Goal: Navigation & Orientation: Find specific page/section

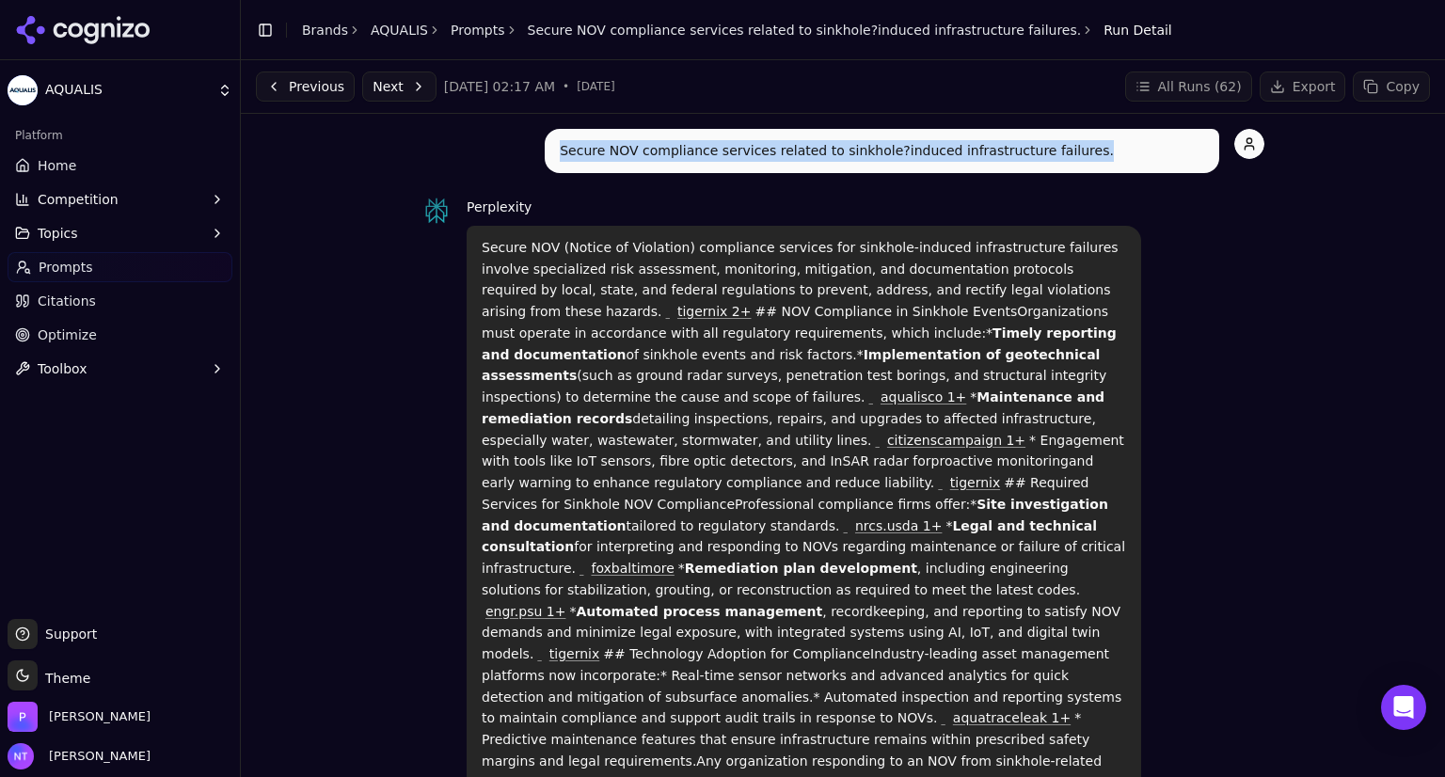
drag, startPoint x: 1039, startPoint y: 151, endPoint x: 545, endPoint y: 127, distance: 494.6
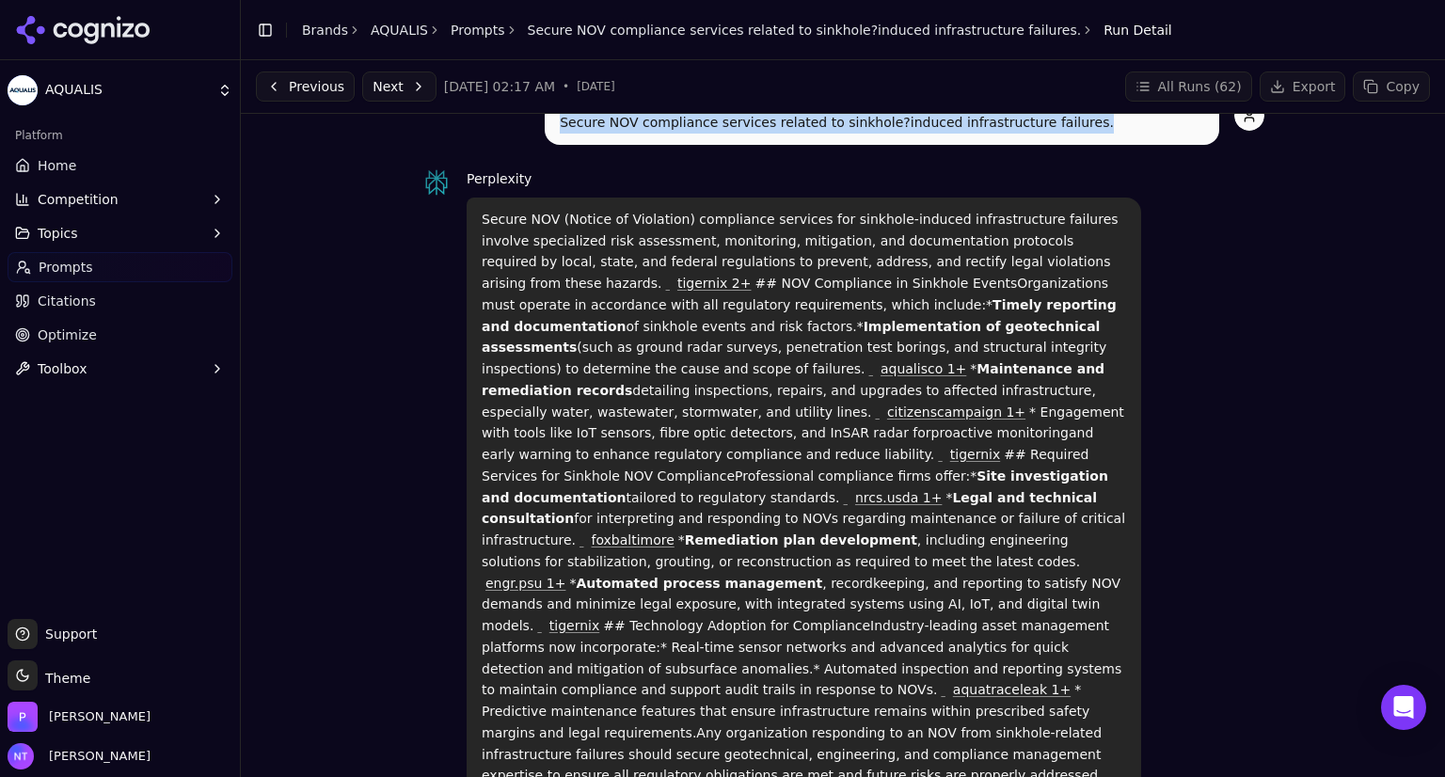
scroll to position [8, 0]
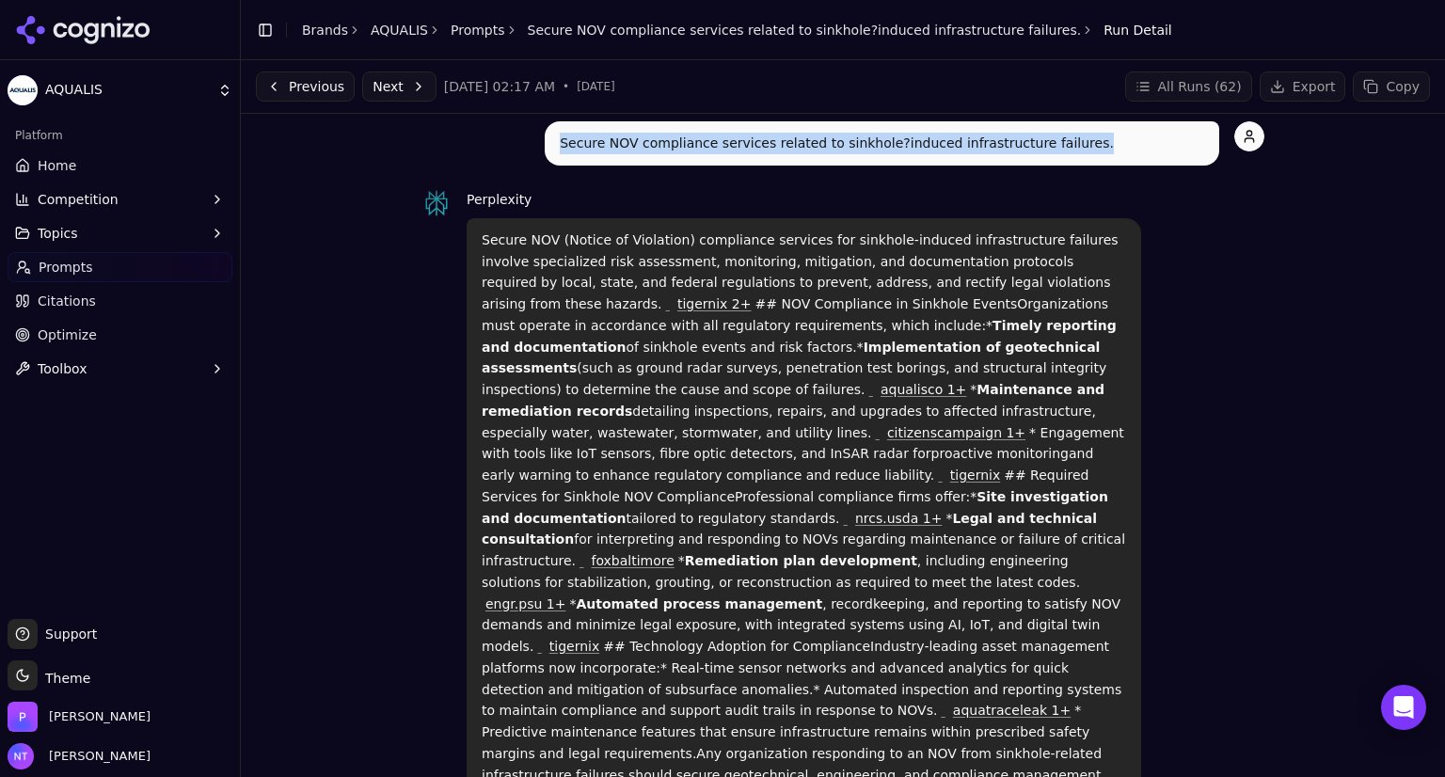
click at [316, 91] on button "Previous" at bounding box center [305, 87] width 99 height 30
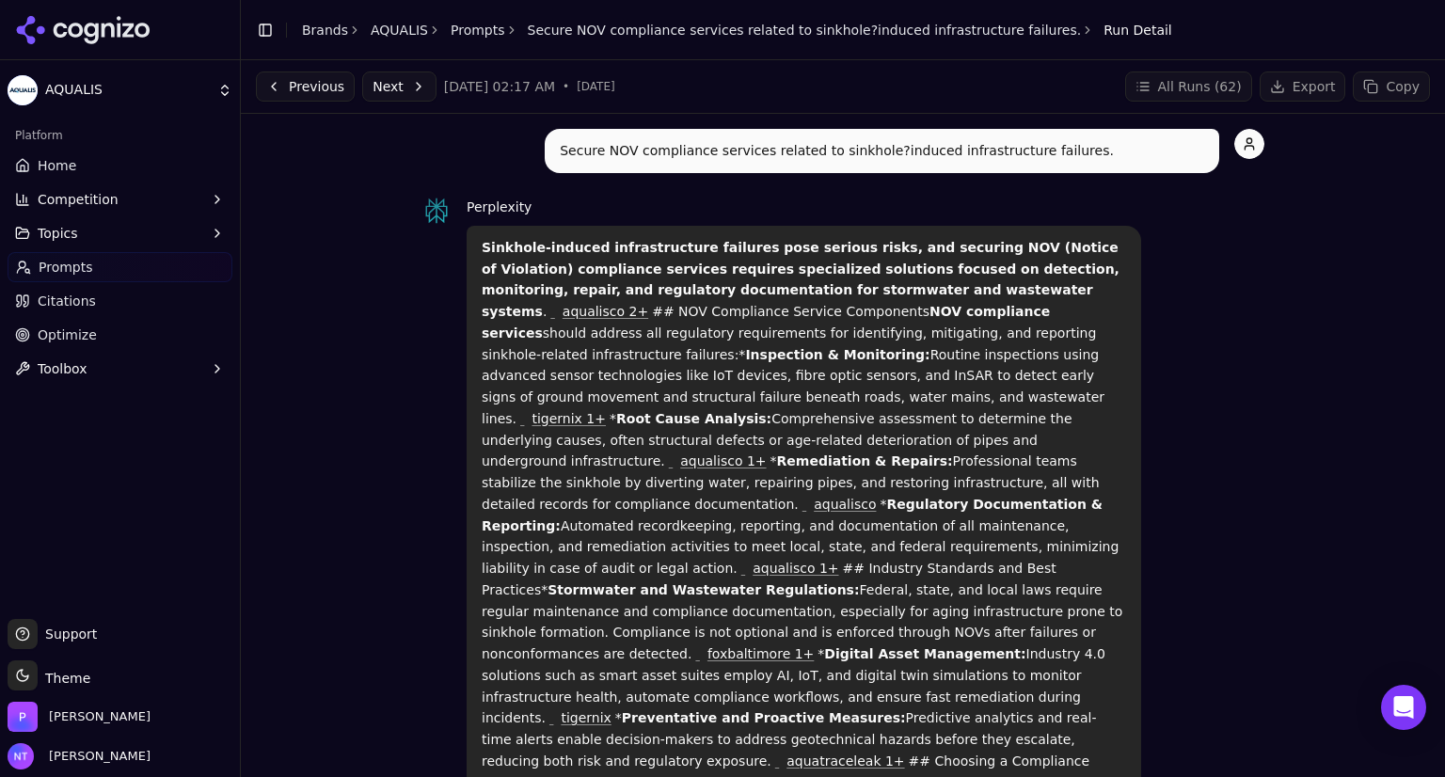
click at [293, 99] on button "Previous" at bounding box center [305, 87] width 99 height 30
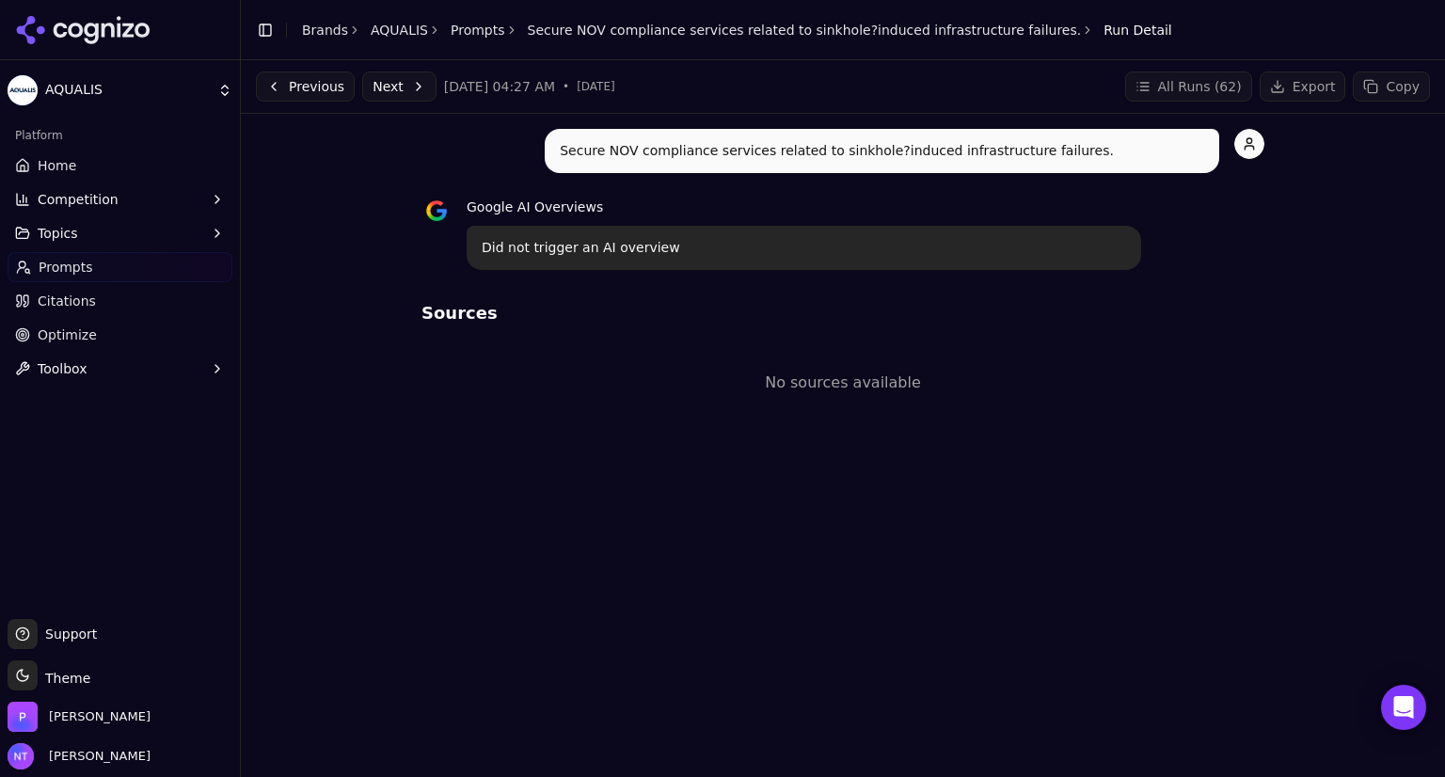
click at [474, 29] on link "Prompts" at bounding box center [478, 30] width 55 height 19
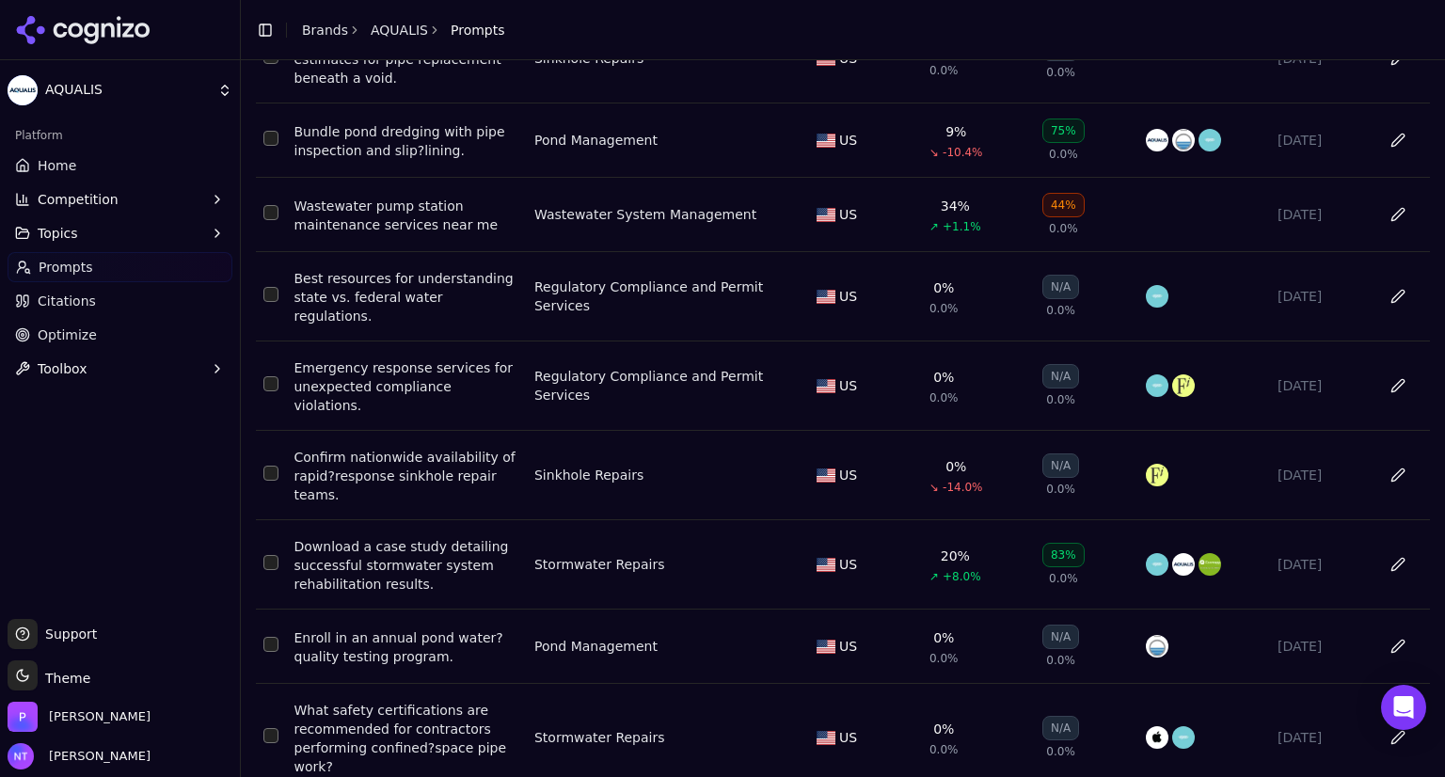
scroll to position [209, 0]
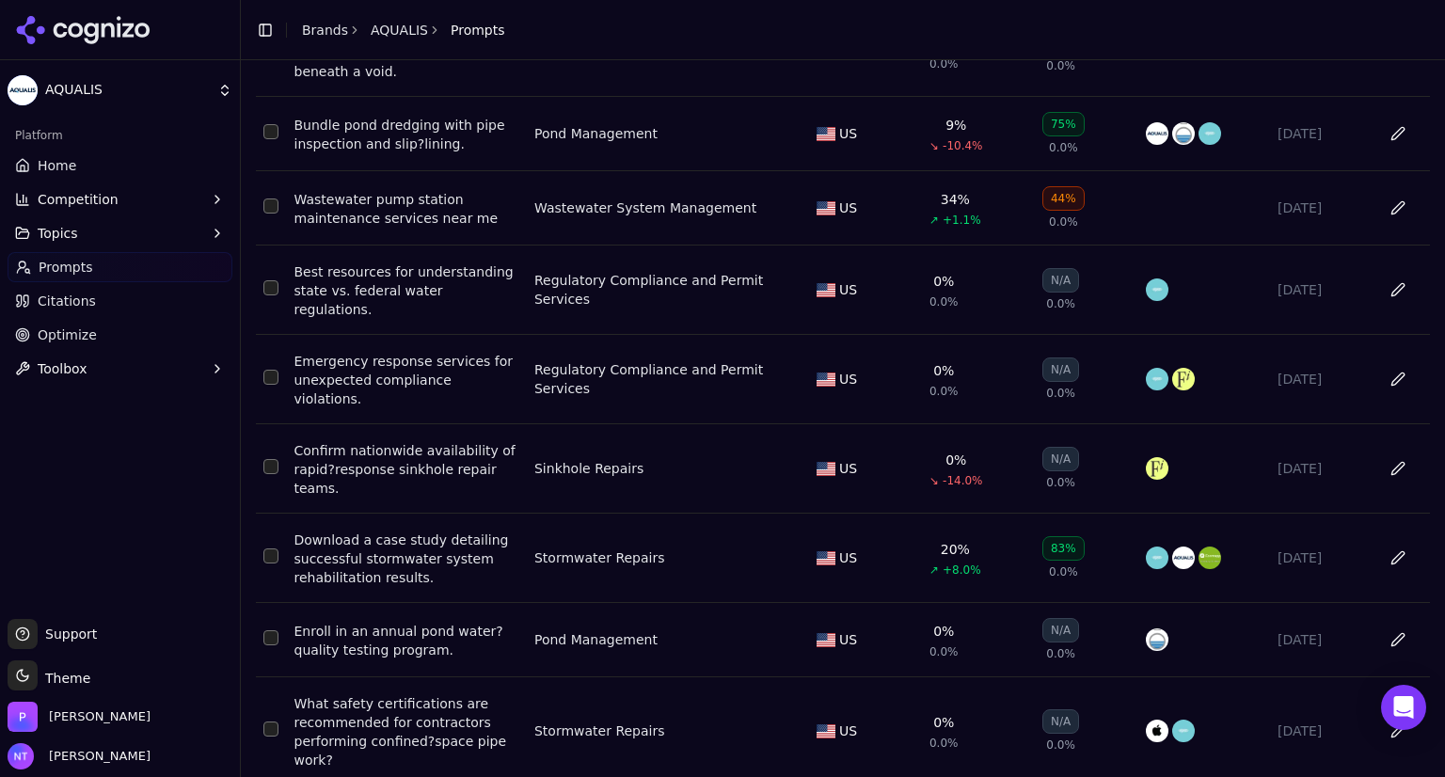
click at [562, 459] on div "Sinkhole Repairs" at bounding box center [588, 468] width 109 height 19
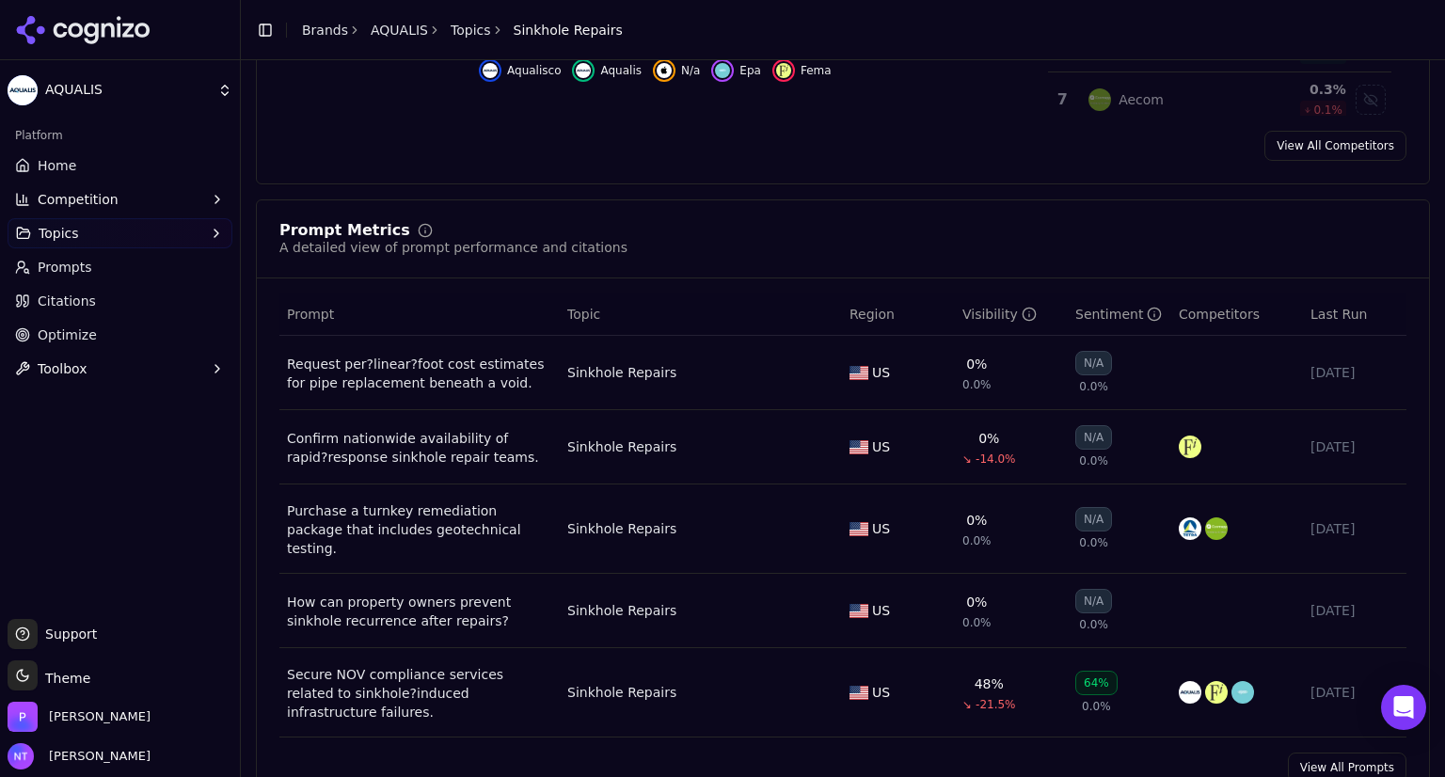
scroll to position [538, 0]
